Goal: Information Seeking & Learning: Check status

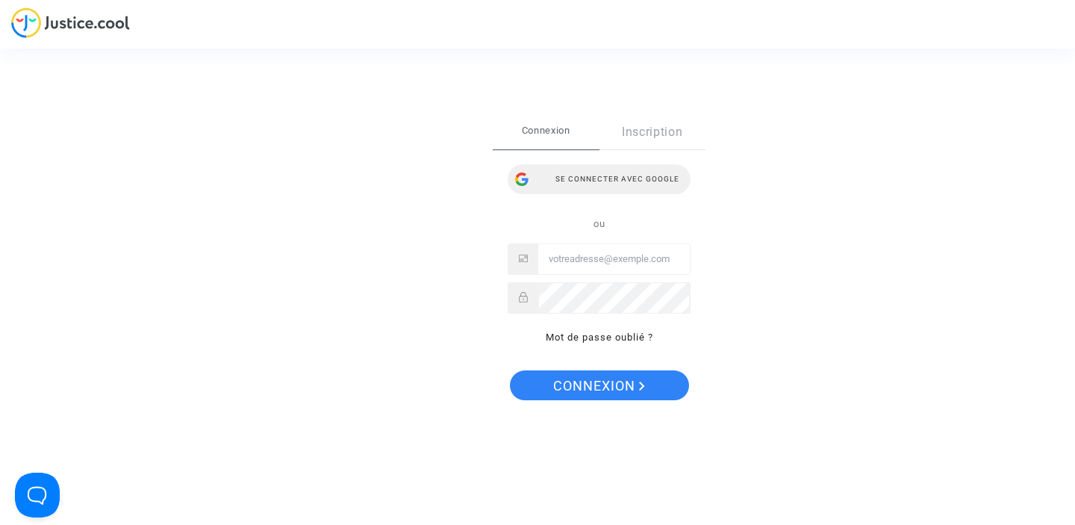
click at [600, 181] on div "Se connecter avec Google" at bounding box center [599, 179] width 183 height 30
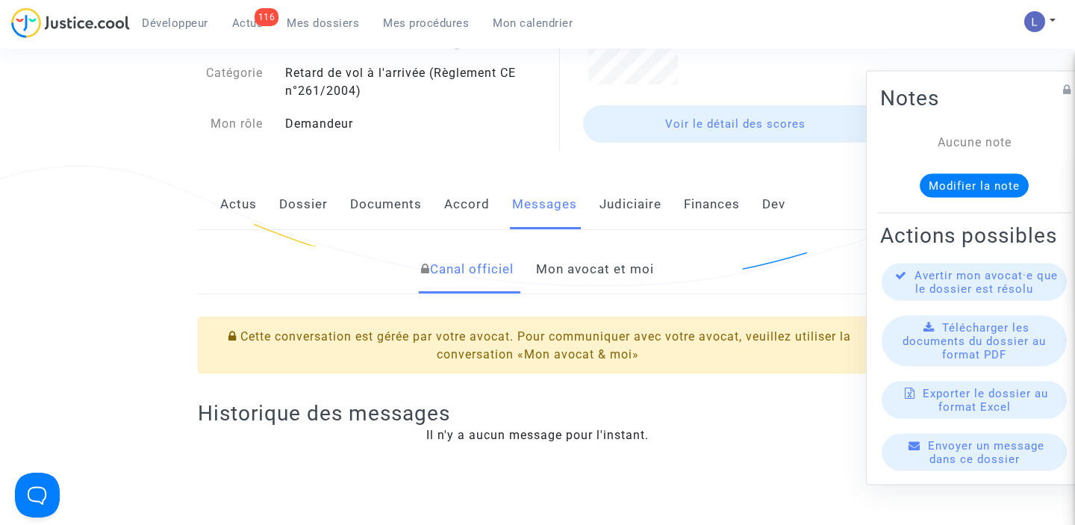
scroll to position [157, 0]
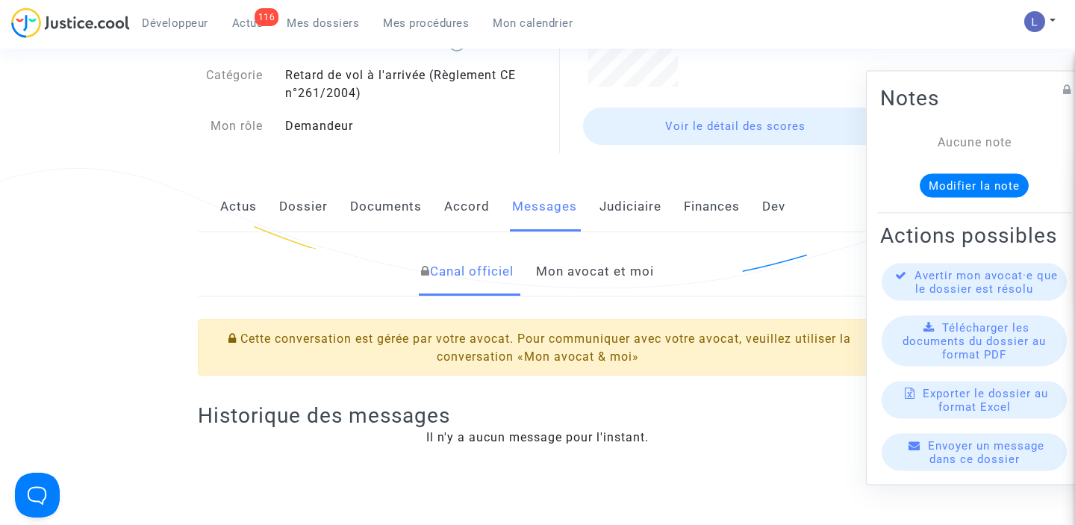
click at [593, 279] on link "Mon avocat et moi" at bounding box center [595, 271] width 118 height 49
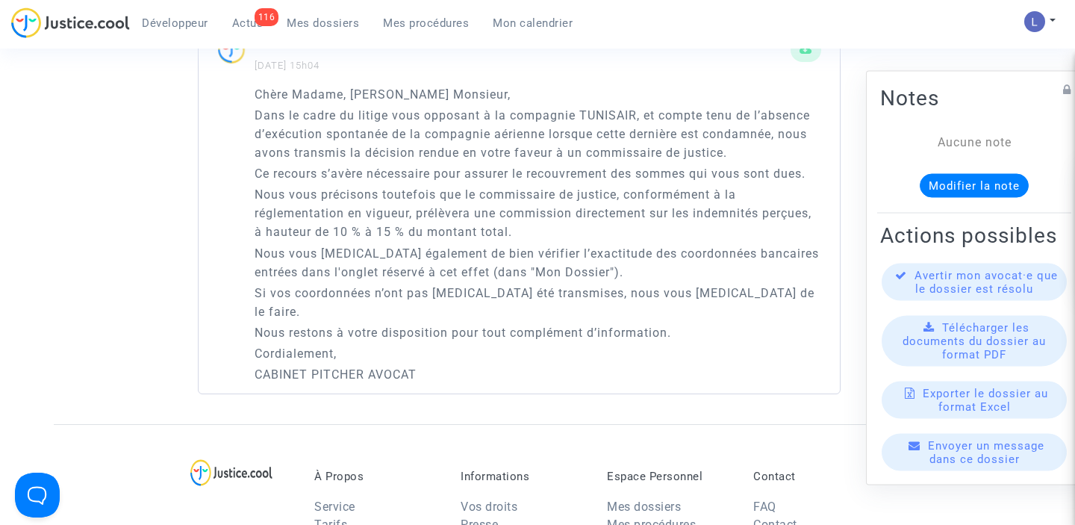
scroll to position [1059, 0]
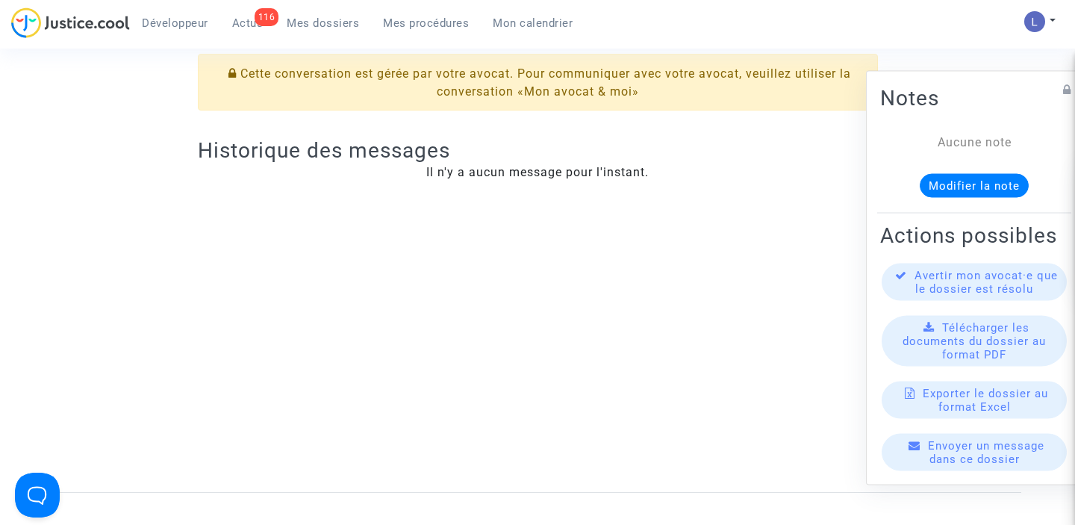
scroll to position [278, 0]
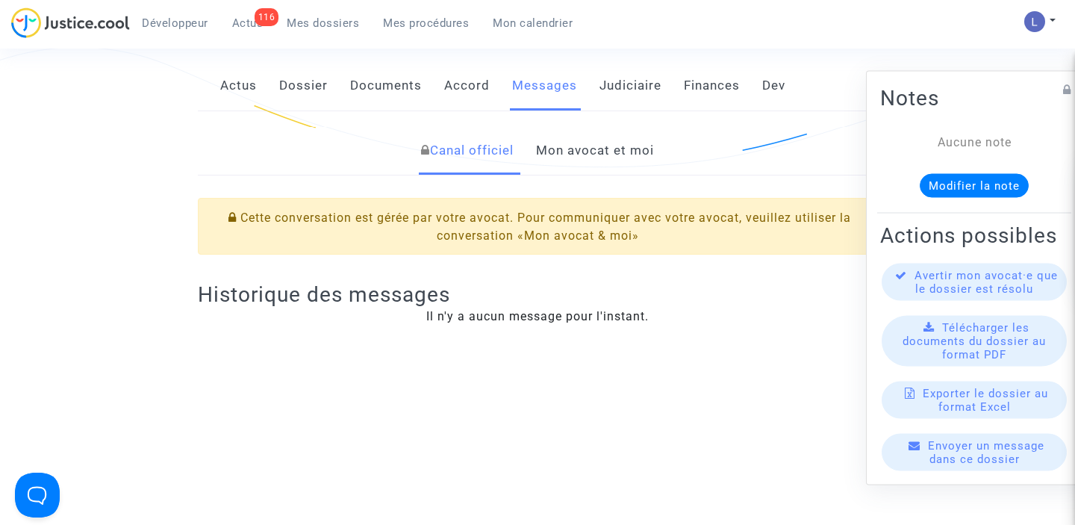
click at [563, 145] on link "Mon avocat et moi" at bounding box center [595, 150] width 118 height 49
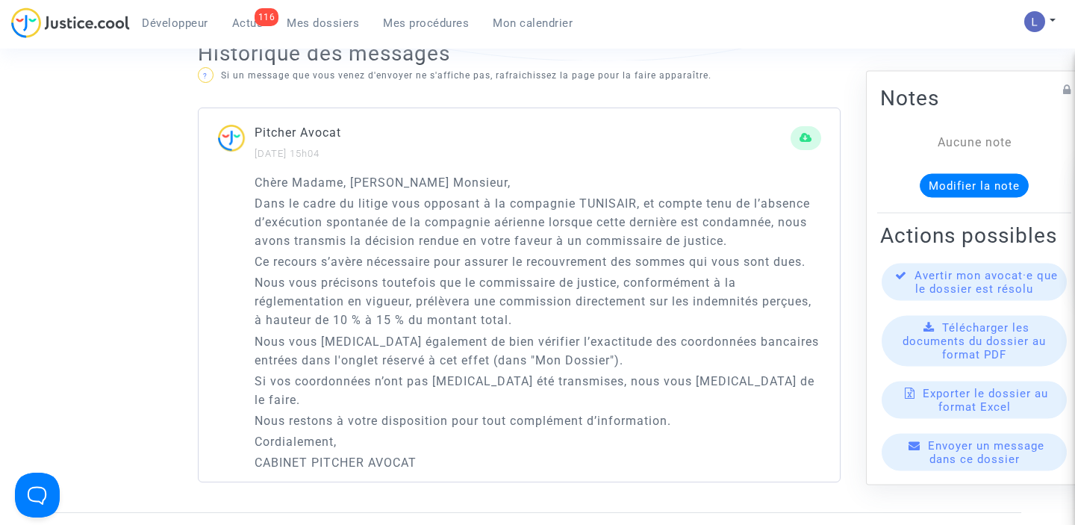
scroll to position [981, 0]
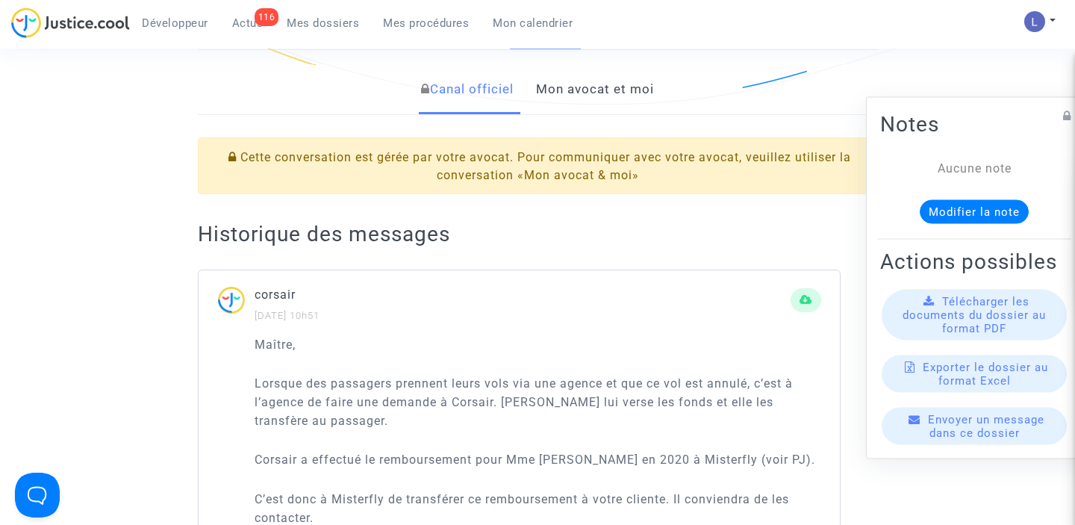
scroll to position [330, 0]
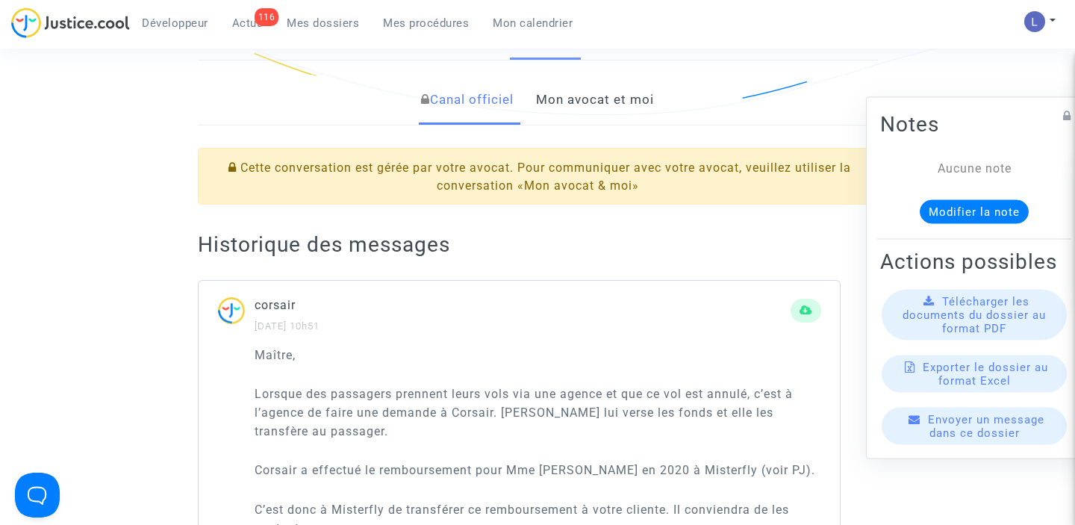
click at [568, 101] on link "Mon avocat et moi" at bounding box center [595, 99] width 118 height 49
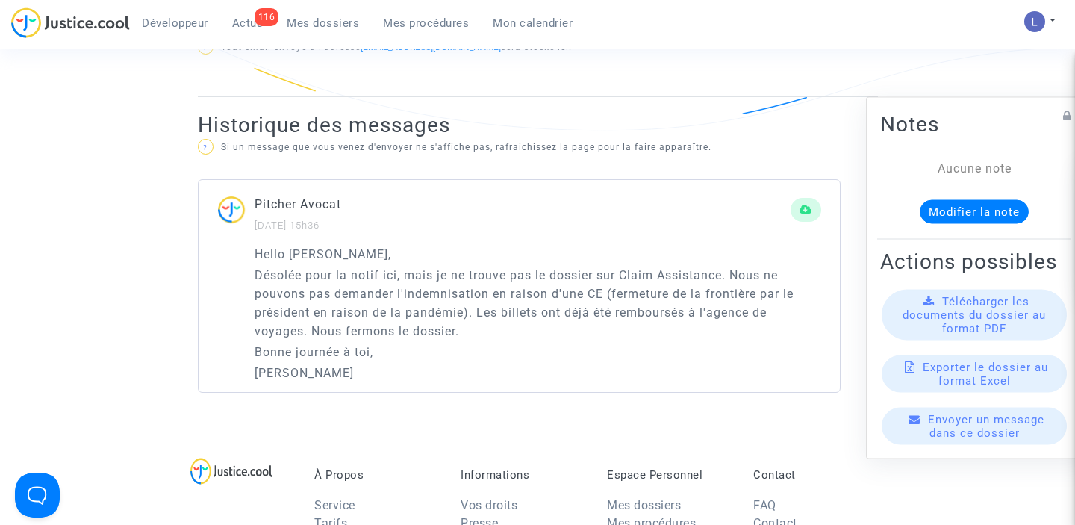
scroll to position [937, 0]
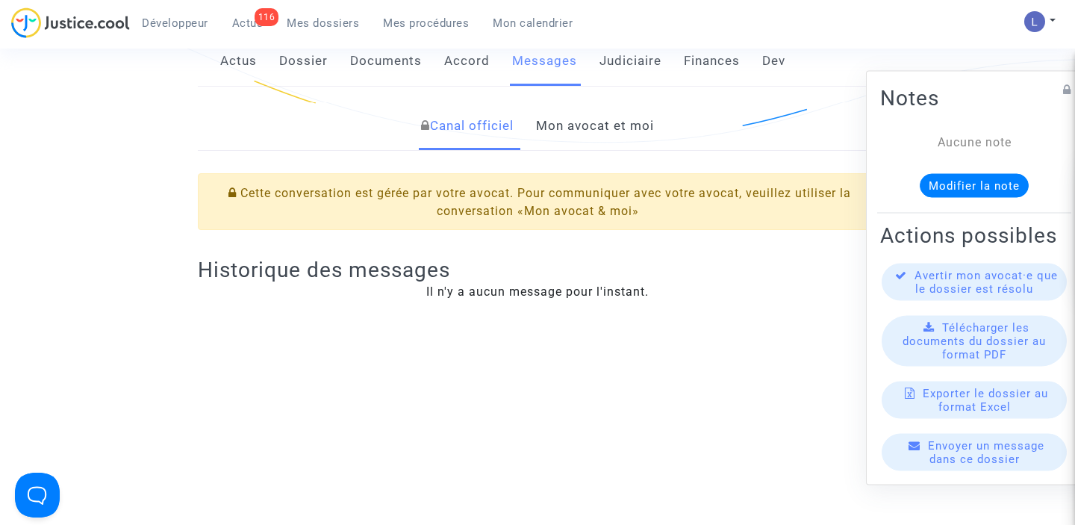
scroll to position [225, 0]
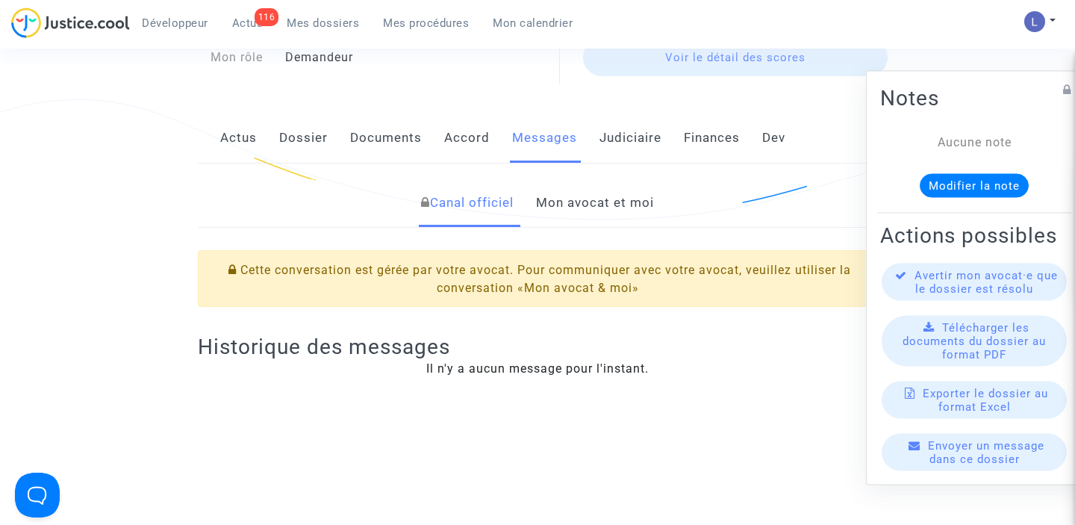
click at [603, 214] on link "Mon avocat et moi" at bounding box center [595, 202] width 118 height 49
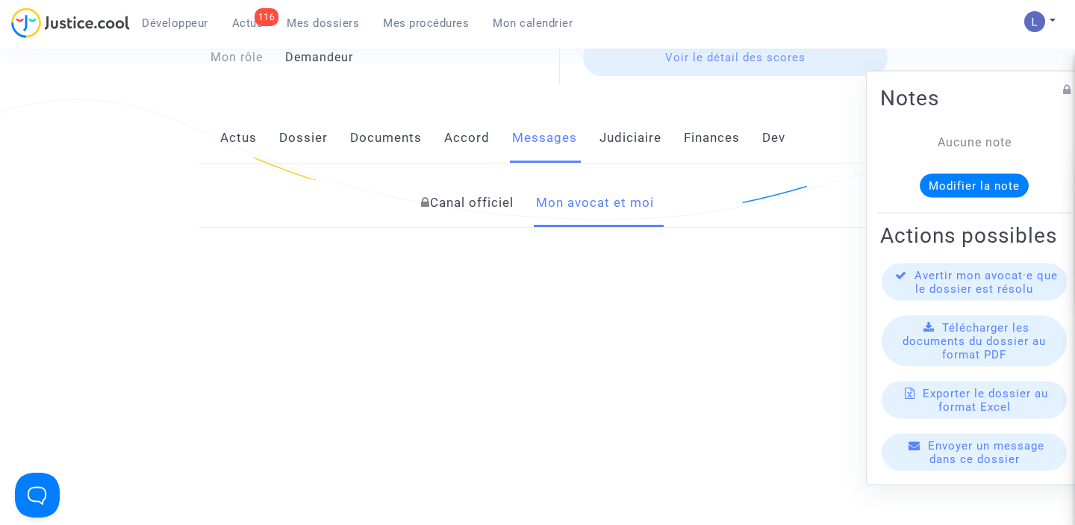
click at [603, 214] on link "Mon avocat et moi" at bounding box center [595, 202] width 118 height 49
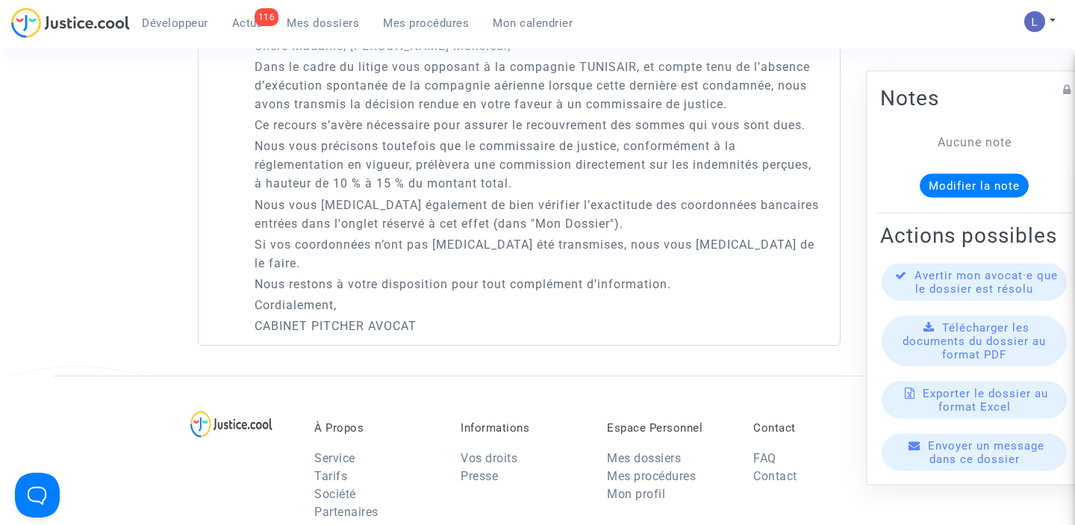
scroll to position [1093, 0]
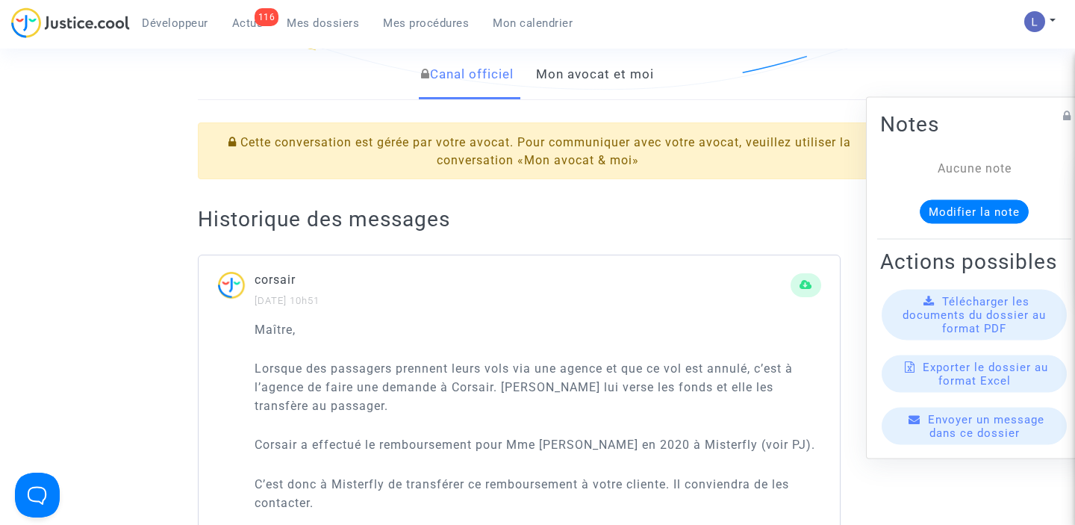
scroll to position [334, 0]
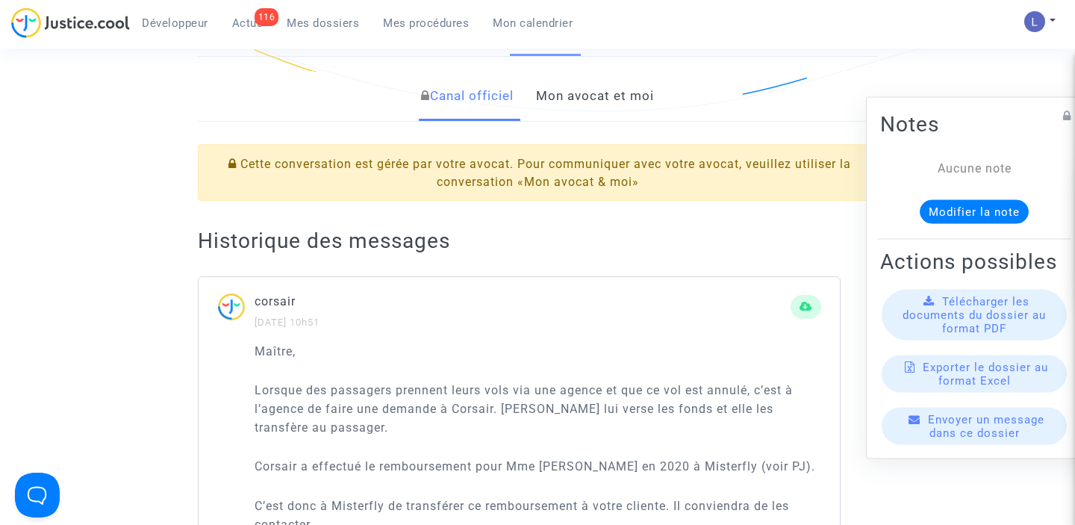
click at [579, 98] on link "Mon avocat et moi" at bounding box center [595, 96] width 118 height 49
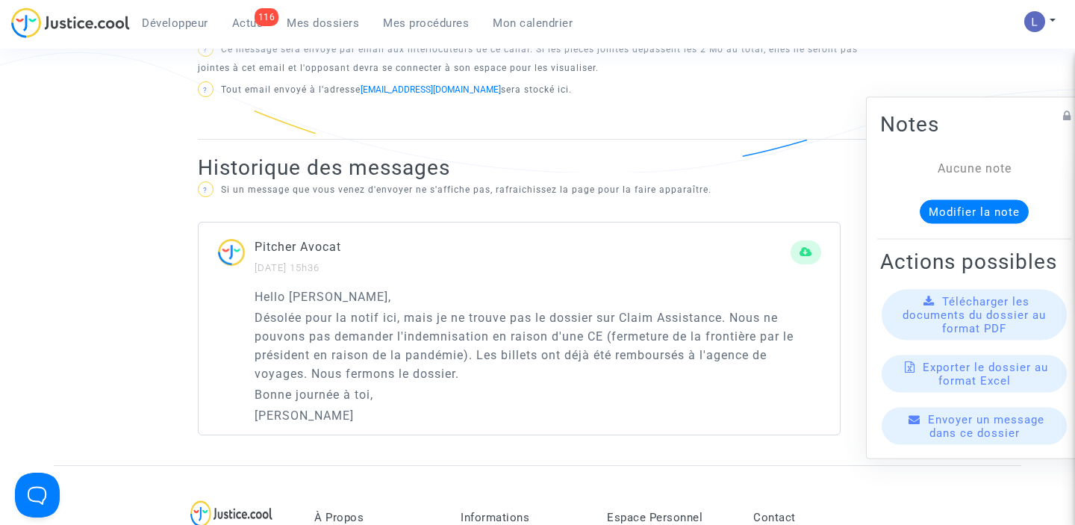
scroll to position [887, 0]
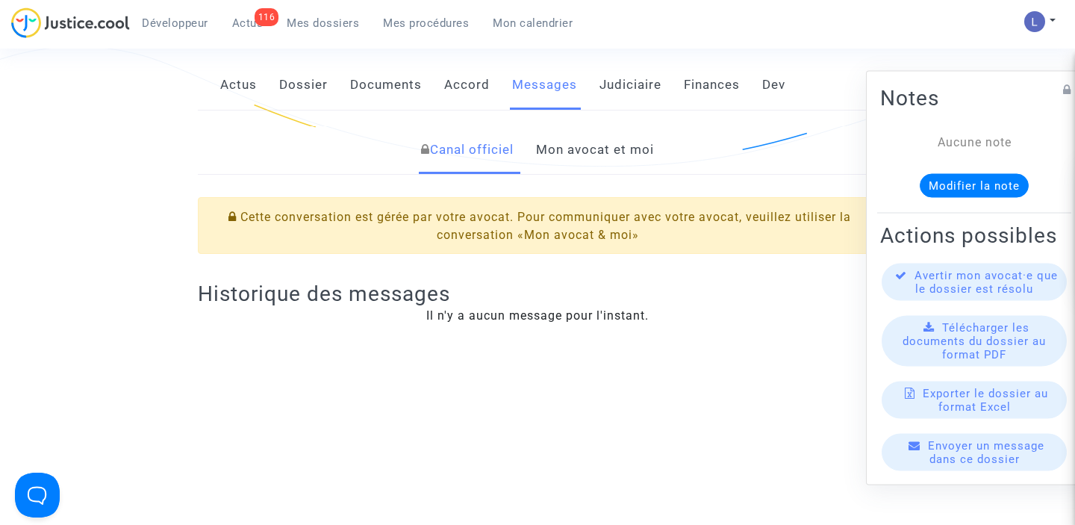
scroll to position [240, 0]
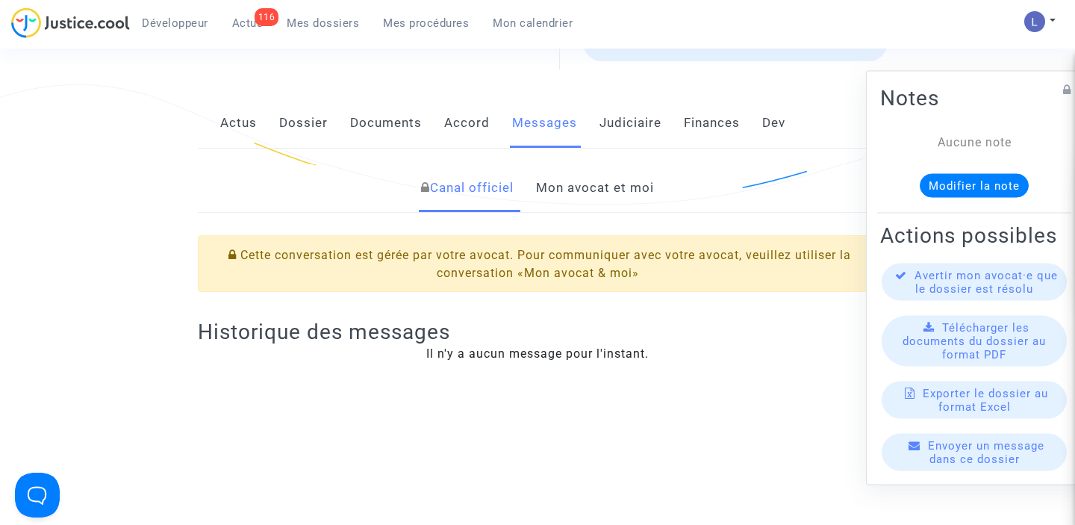
click at [557, 189] on link "Mon avocat et moi" at bounding box center [595, 187] width 118 height 49
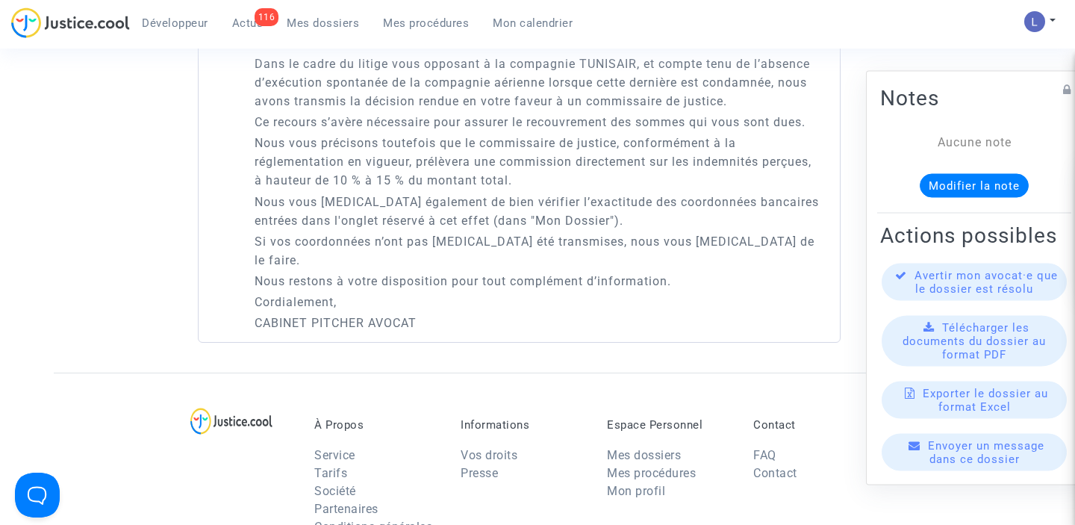
scroll to position [1143, 0]
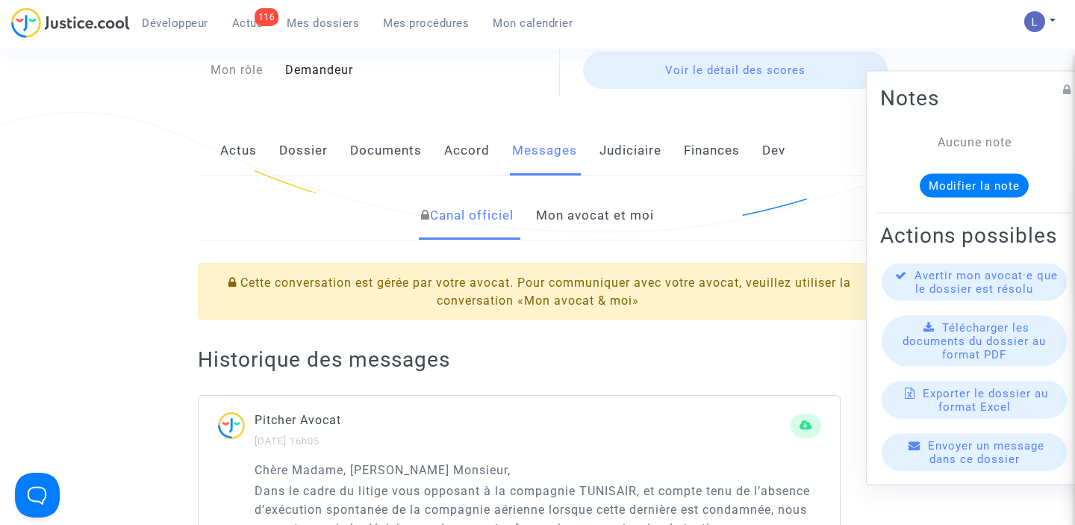
scroll to position [206, 0]
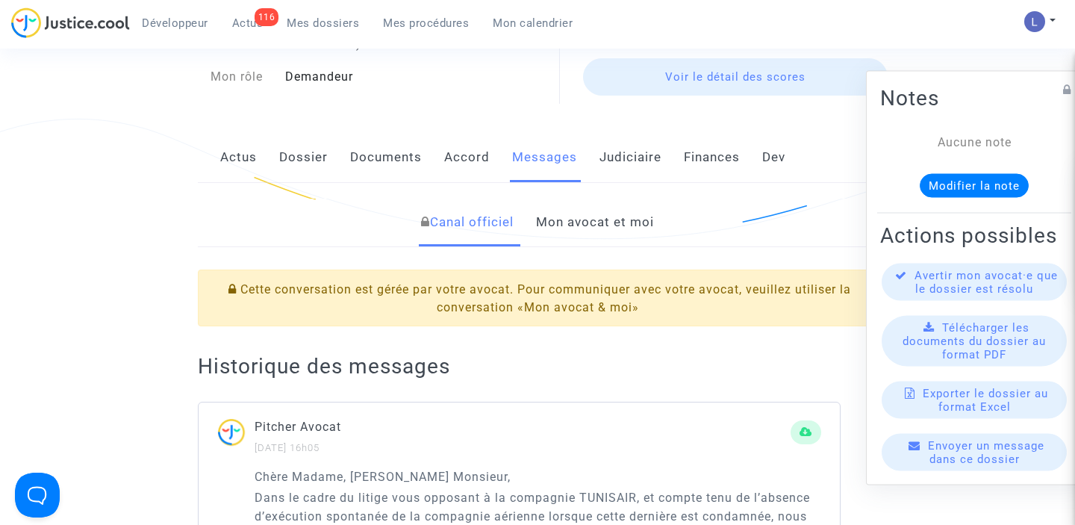
click at [564, 228] on link "Mon avocat et moi" at bounding box center [595, 222] width 118 height 49
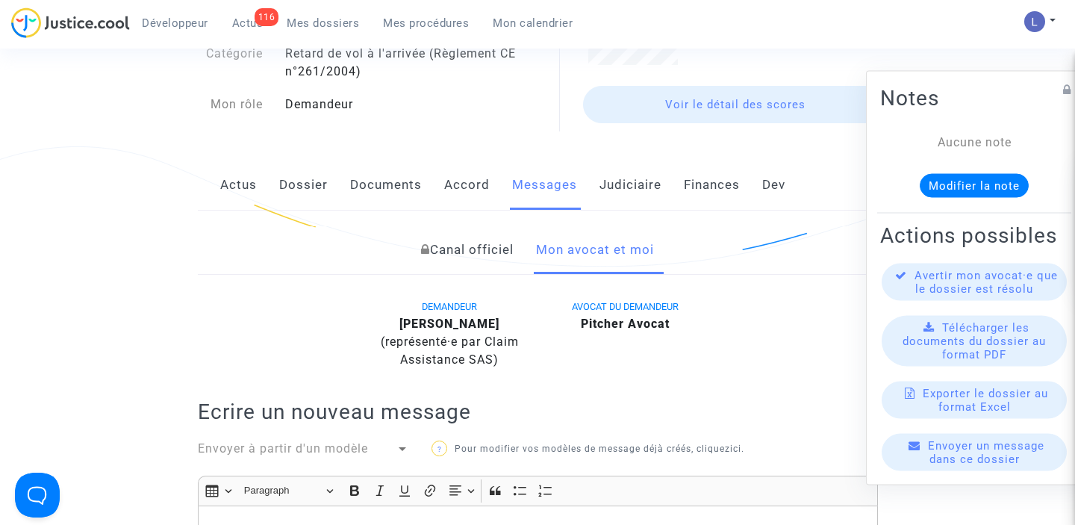
scroll to position [129, 0]
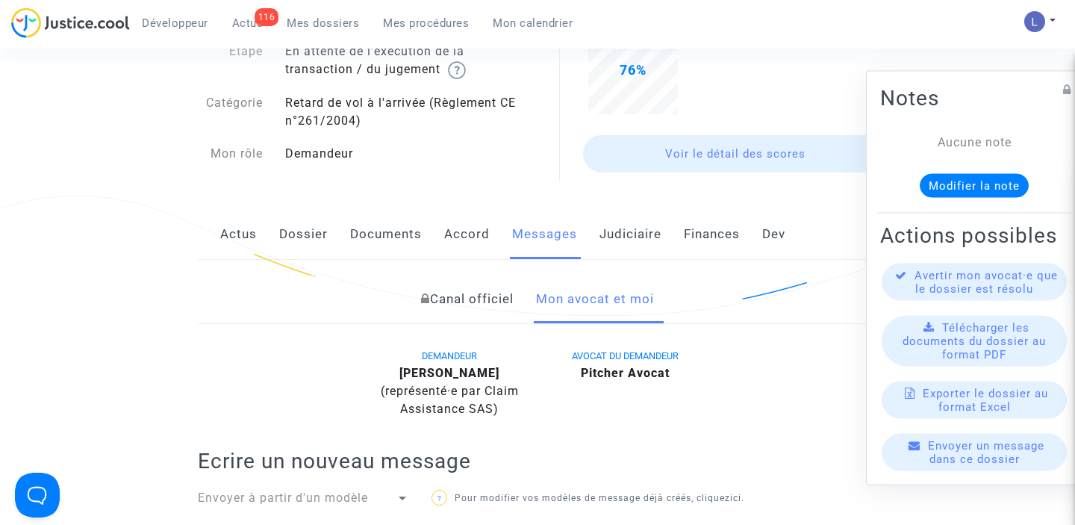
click at [494, 299] on link "Canal officiel" at bounding box center [467, 299] width 93 height 49
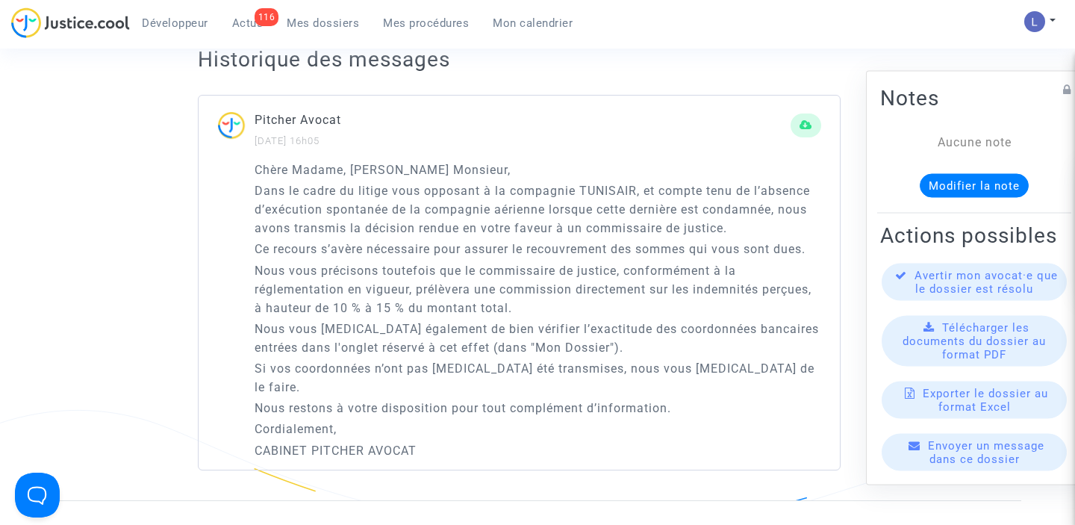
scroll to position [518, 0]
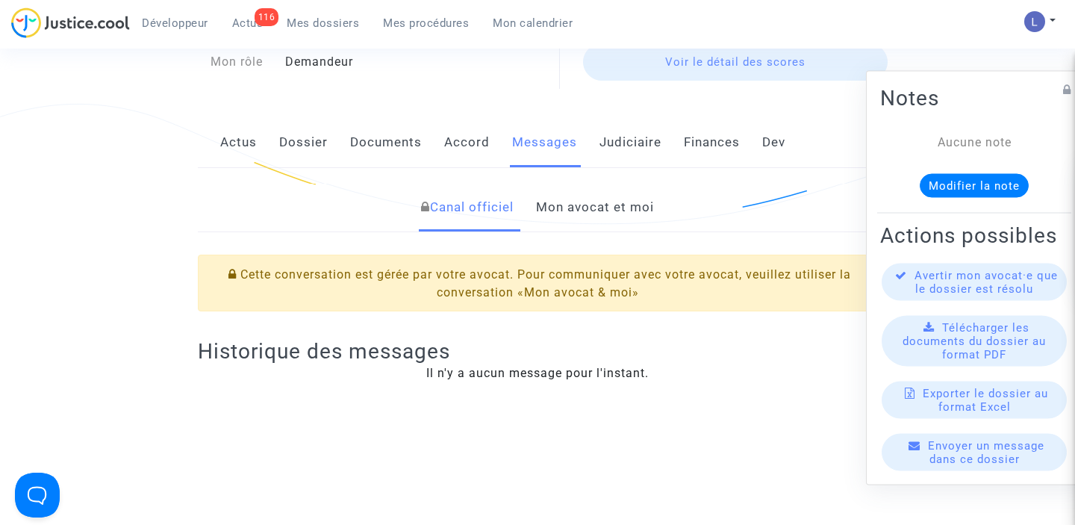
scroll to position [181, 0]
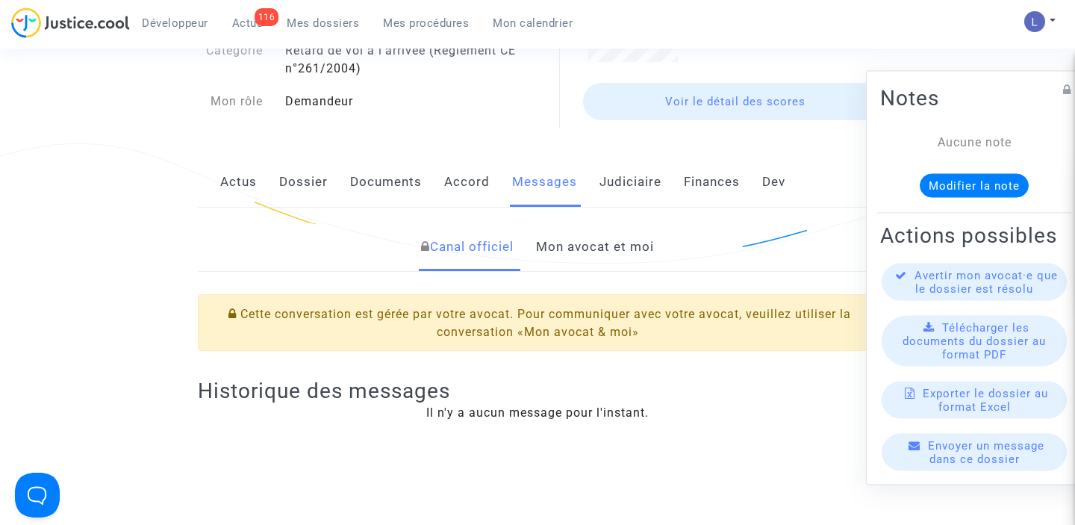
click at [557, 249] on link "Mon avocat et moi" at bounding box center [595, 246] width 118 height 49
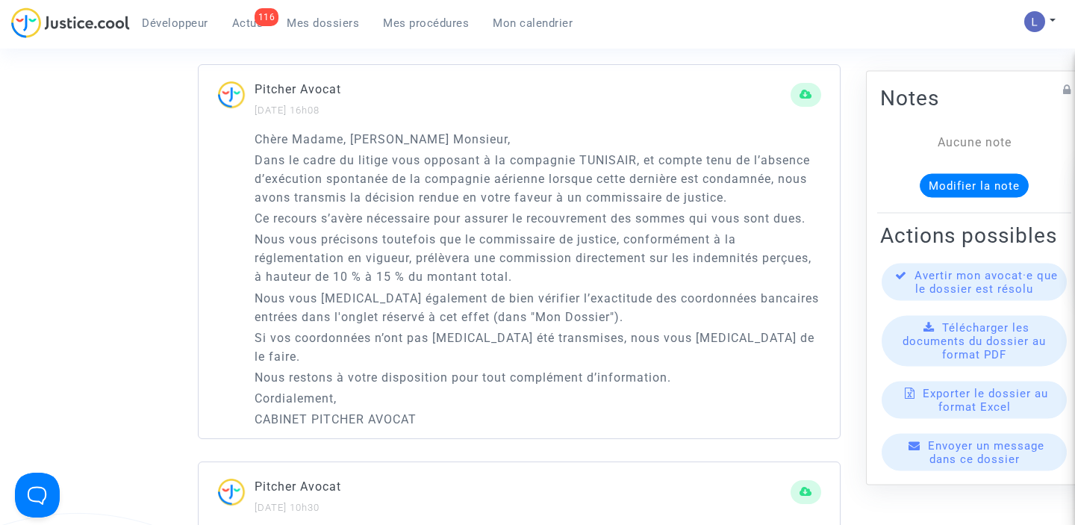
scroll to position [1006, 0]
